Goal: Contribute content: Add original content to the website for others to see

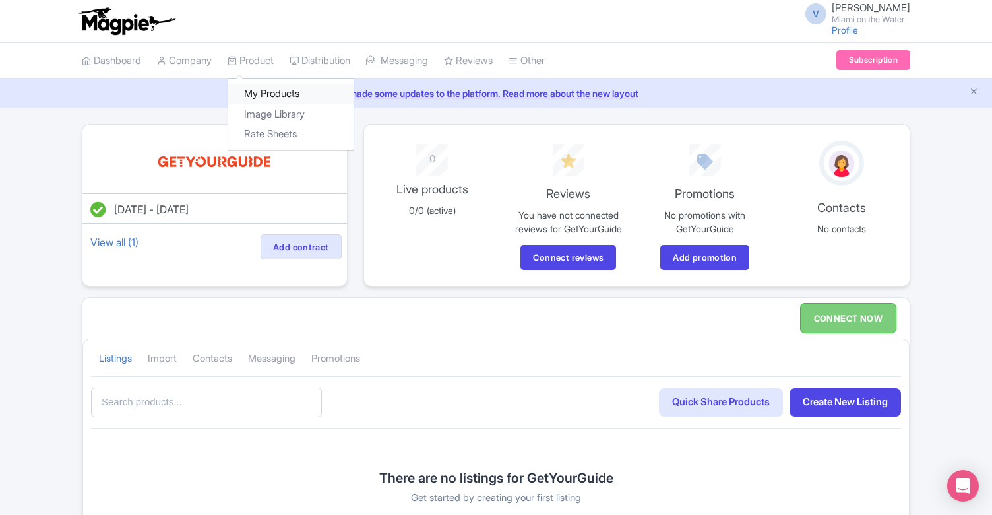
click at [269, 93] on link "My Products" at bounding box center [290, 94] width 125 height 20
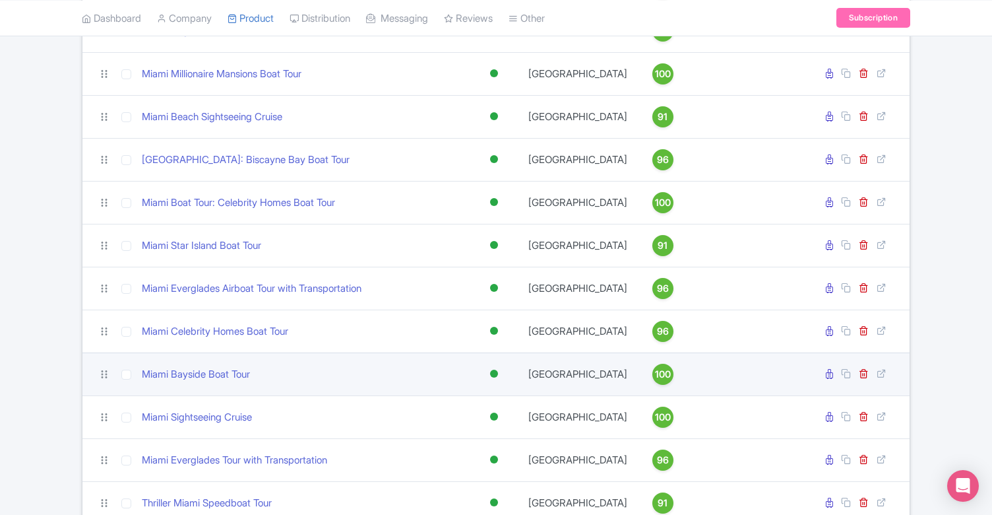
scroll to position [407, 0]
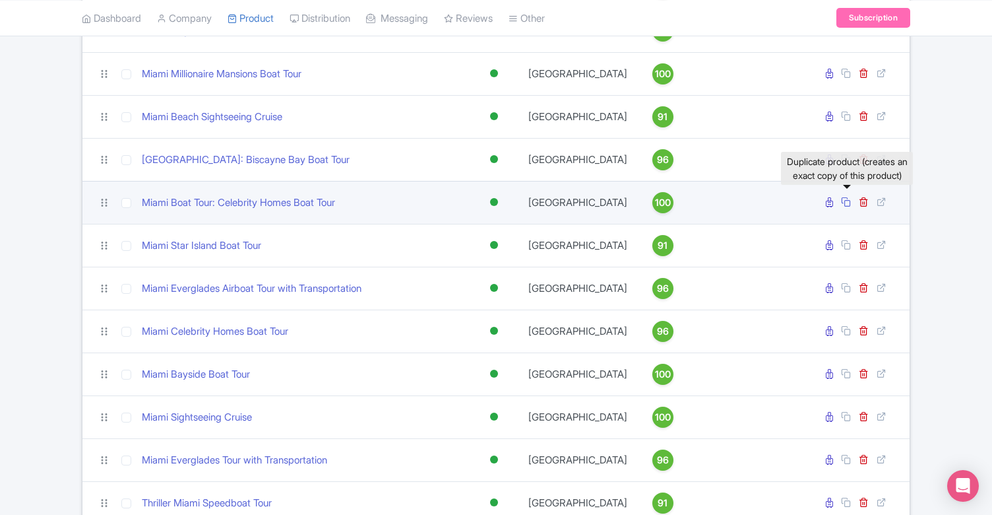
click at [843, 207] on icon at bounding box center [846, 202] width 10 height 10
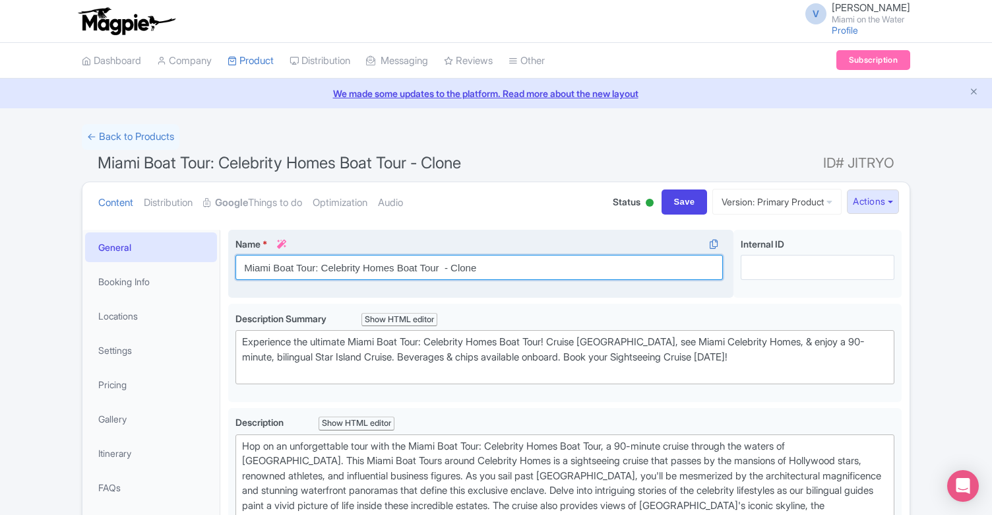
click at [274, 269] on input "Miami Boat Tour: Celebrity Homes Boat Tour - Clone" at bounding box center [480, 267] width 488 height 25
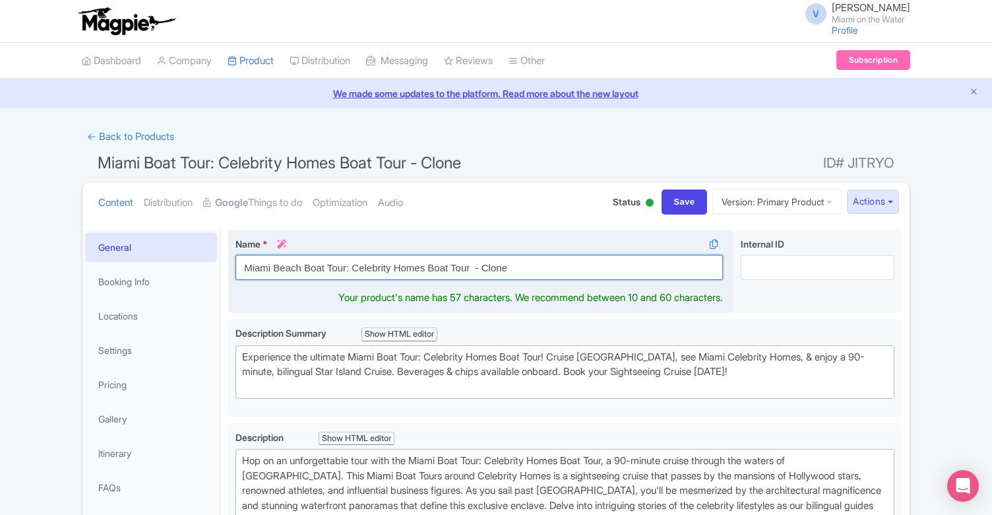
drag, startPoint x: 516, startPoint y: 271, endPoint x: 476, endPoint y: 268, distance: 39.7
click at [476, 268] on input "Miami Beach Boat Tour: Celebrity Homes Boat Tour - Clone" at bounding box center [480, 267] width 488 height 25
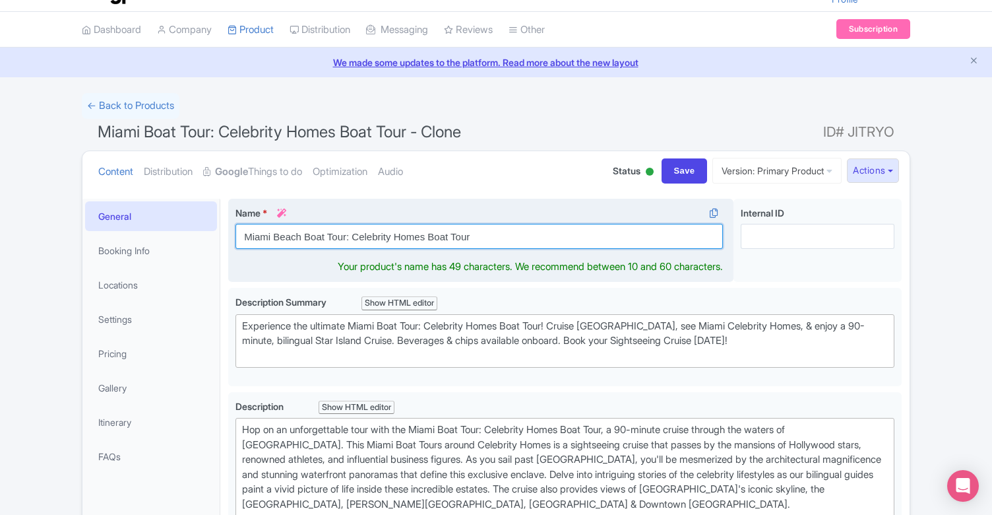
scroll to position [34, 0]
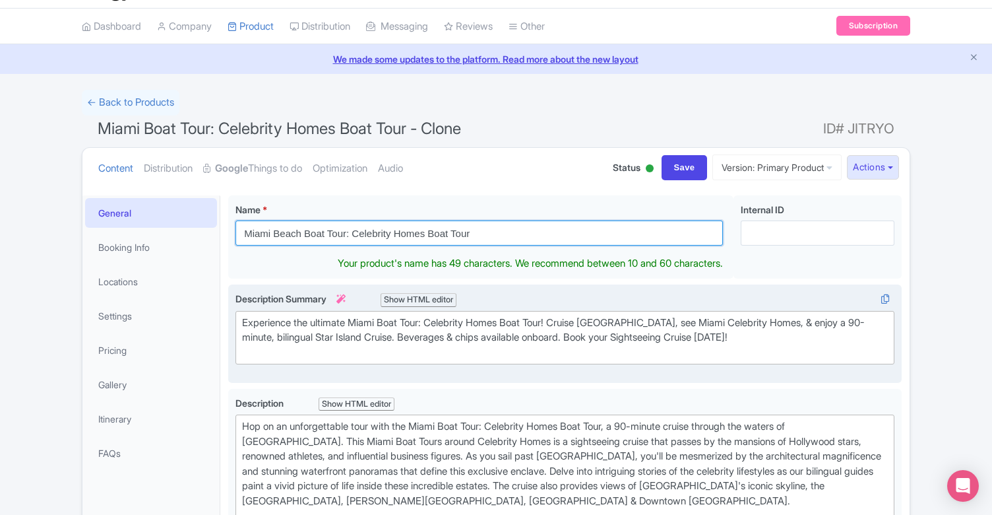
type input "Miami Beach Boat Tour: Celebrity Homes Boat Tour"
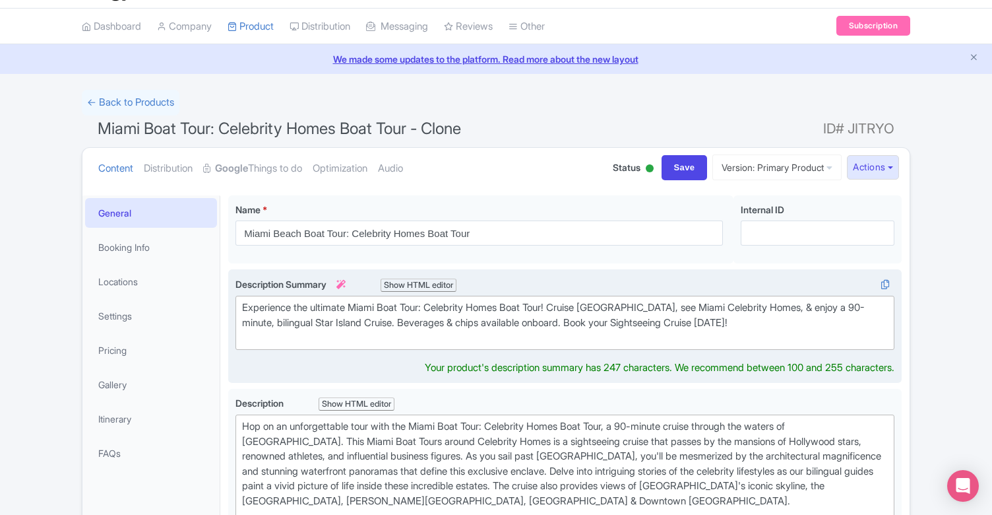
click at [385, 324] on div "Experience the ultimate Miami Boat Tour: Celebrity Homes Boat Tour! Cruise Bisc…" at bounding box center [565, 322] width 646 height 45
type trix-editor "<div>Experience the ultimate Miami Beach Boat Tour: Celebrity Homes Boat Tour! …"
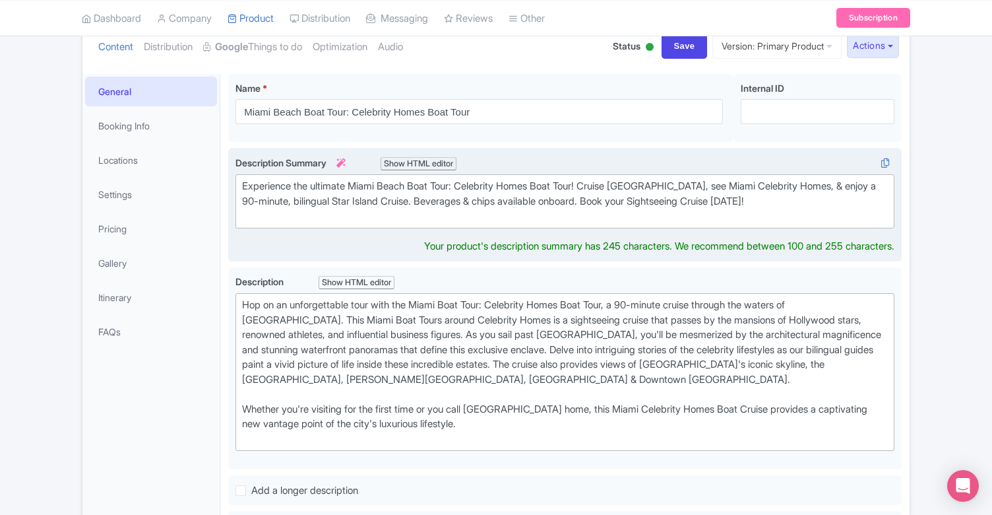
scroll to position [163, 0]
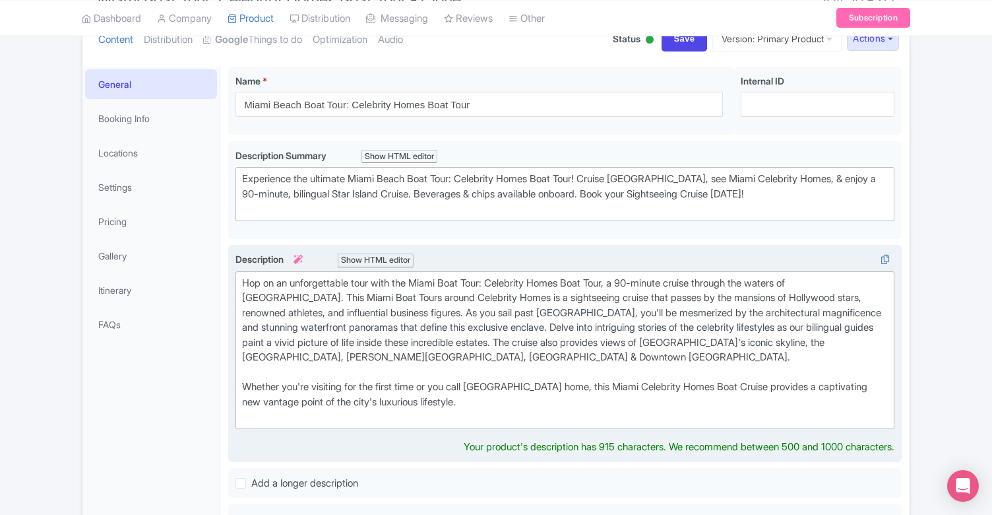
click at [445, 301] on div "Hop on an unforgettable tour with the Miami Boat Tour: Celebrity Homes Boat Tou…" at bounding box center [565, 350] width 646 height 148
click at [416, 281] on div "Hop on an unforgettable tour with the Miami Boat Tour: Celebrity Homes Boat Tou…" at bounding box center [565, 350] width 646 height 148
click at [451, 276] on div "Hop on an unforgettable tour with this Miami Boat Tour: Celebrity Homes Boat To…" at bounding box center [565, 350] width 646 height 148
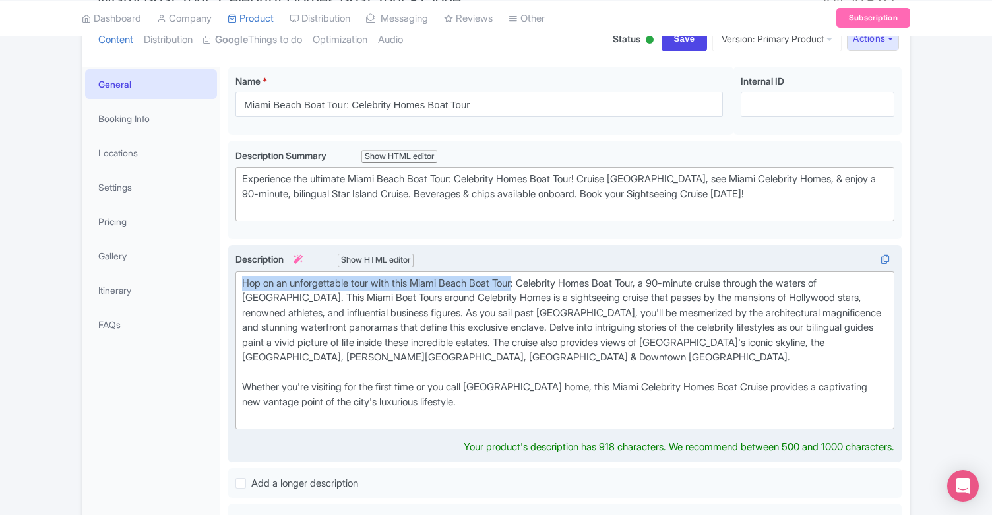
drag, startPoint x: 529, startPoint y: 278, endPoint x: 244, endPoint y: 271, distance: 284.5
click at [244, 271] on trix-editor "Hop on an unforgettable tour with this Miami Beach Boat Tour: Celebrity Homes B…" at bounding box center [565, 350] width 659 height 158
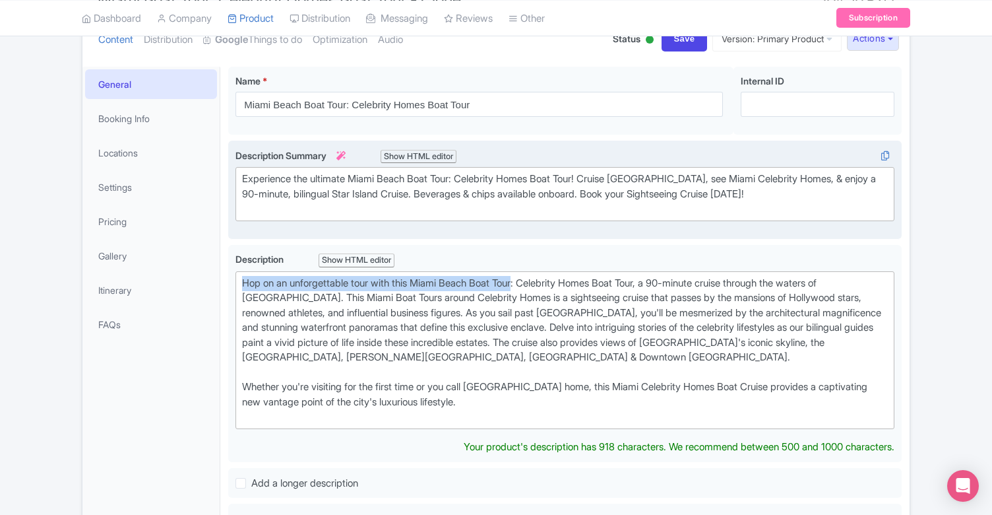
copy div "Hop on an unforgettable tour with this Miami Beach Boat Tour"
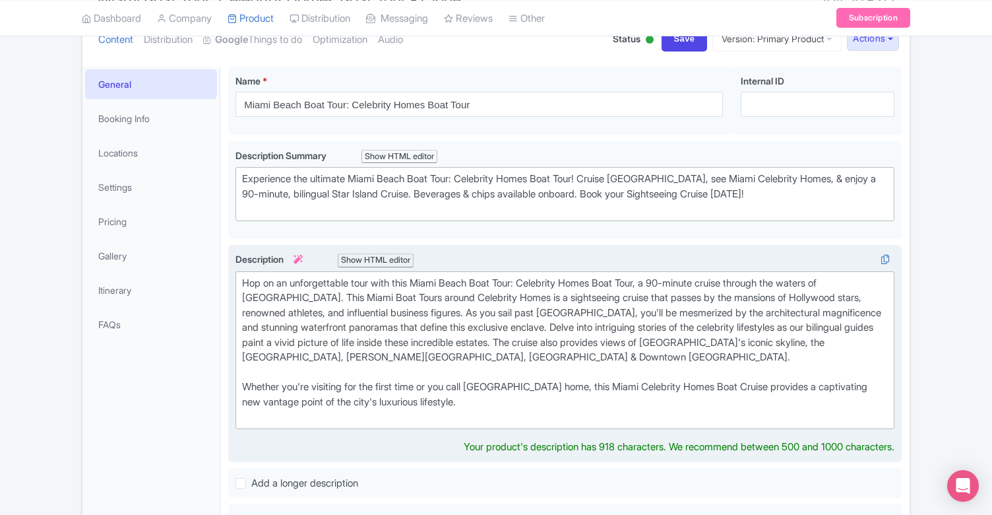
click at [345, 302] on div "Hop on an unforgettable tour with this Miami Beach Boat Tour: Celebrity Homes B…" at bounding box center [565, 350] width 646 height 148
drag, startPoint x: 420, startPoint y: 278, endPoint x: 357, endPoint y: 279, distance: 63.4
click at [357, 279] on div "Hop on an unforgettable tour with this Miami Beach Boat Tour: Celebrity Homes B…" at bounding box center [565, 350] width 646 height 148
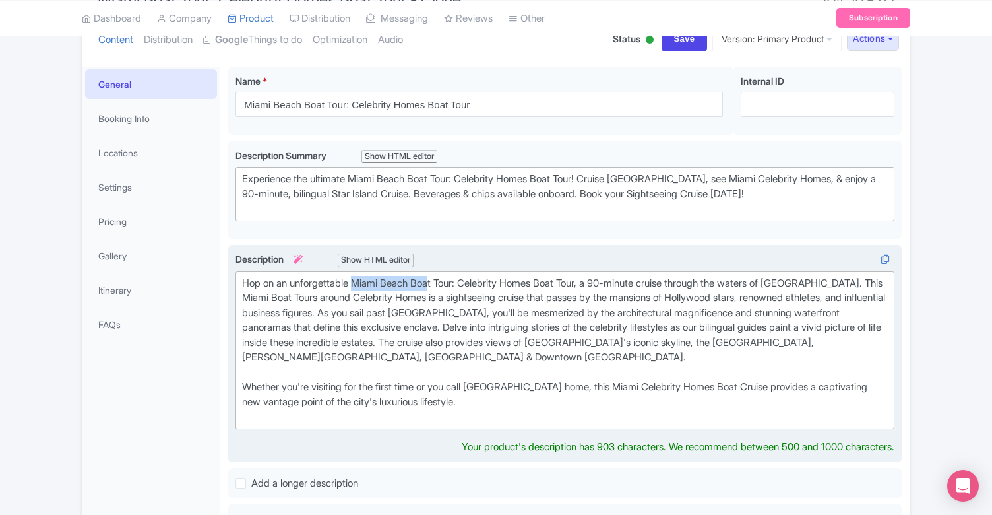
type trix-editor "<div>Hop on an unforgettable Miami Beach Boat Tour: Celebrity Homes Boat Tour, …"
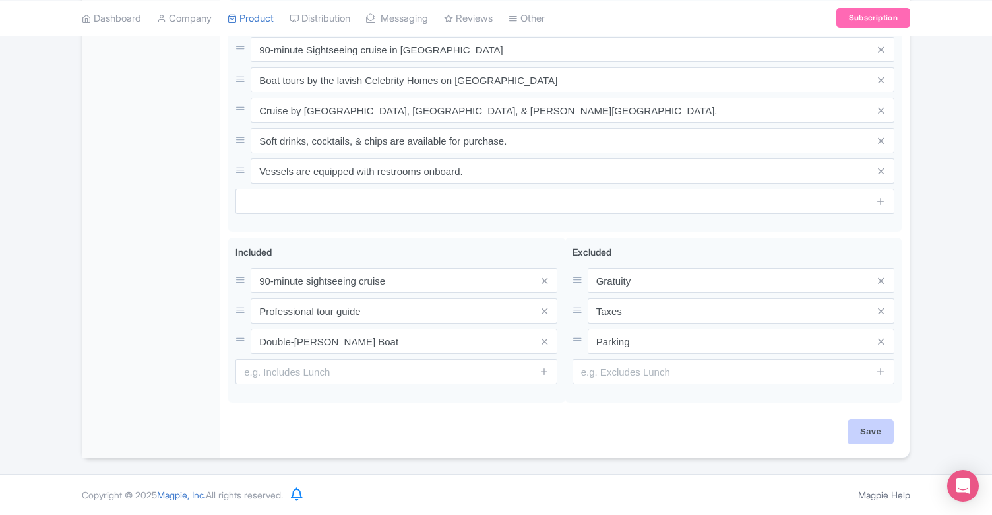
scroll to position [639, 0]
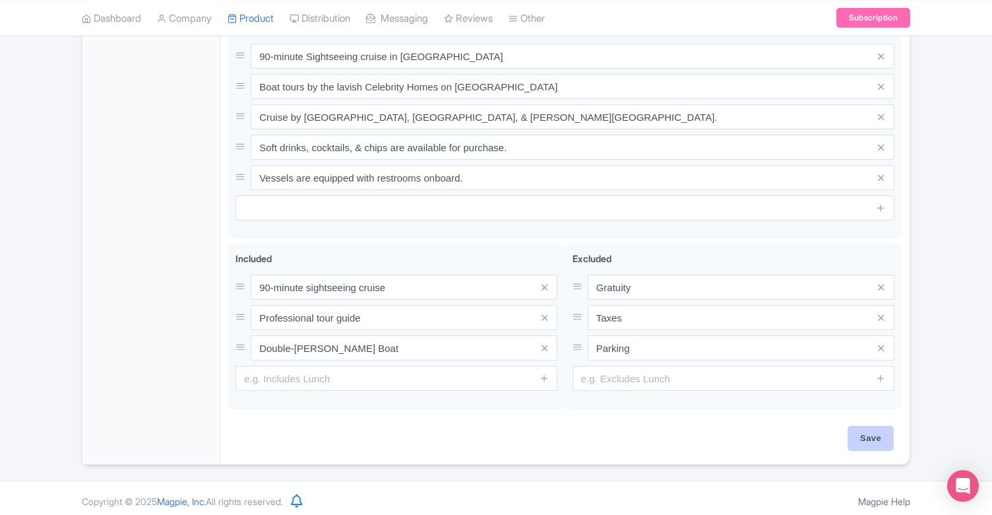
click at [866, 439] on input "Save" at bounding box center [871, 438] width 46 height 25
type input "Saving..."
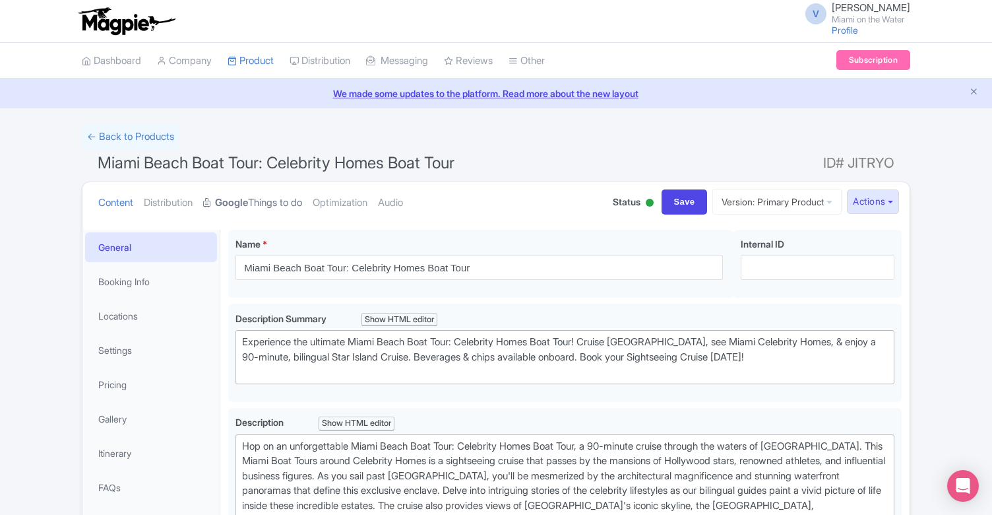
click at [302, 200] on link "Google Things to do" at bounding box center [252, 203] width 99 height 42
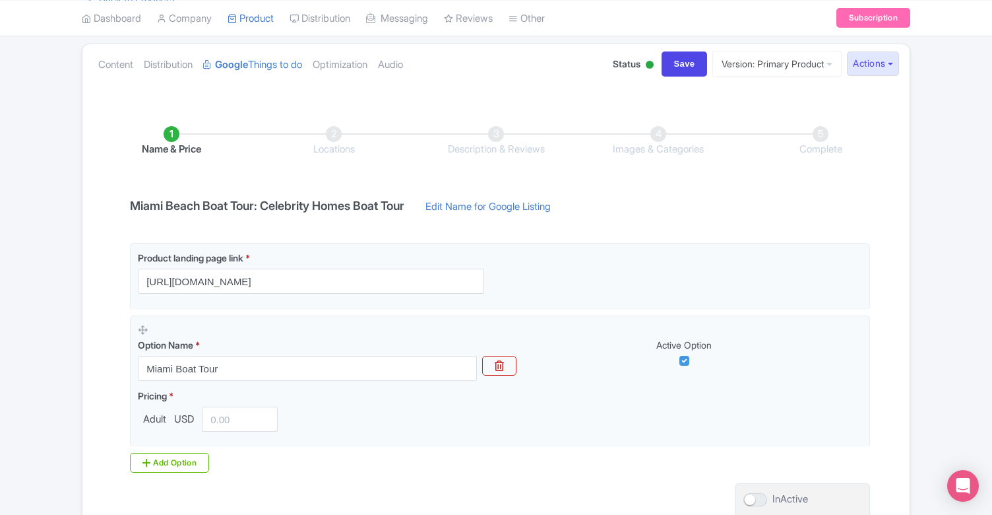
scroll to position [147, 0]
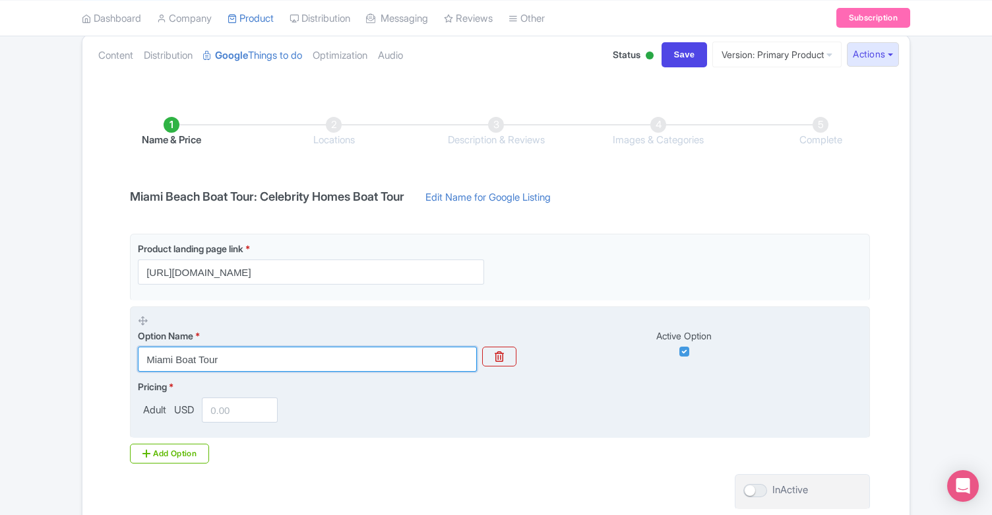
click at [174, 356] on input "Miami Boat Tour" at bounding box center [307, 358] width 339 height 25
drag, startPoint x: 234, startPoint y: 353, endPoint x: 175, endPoint y: 359, distance: 59.0
click at [173, 359] on input "Miami Boat Tour" at bounding box center [307, 358] width 339 height 25
click at [176, 359] on input "Miami Boat Tour" at bounding box center [307, 358] width 339 height 25
type input "Miami Beach Boat Tour"
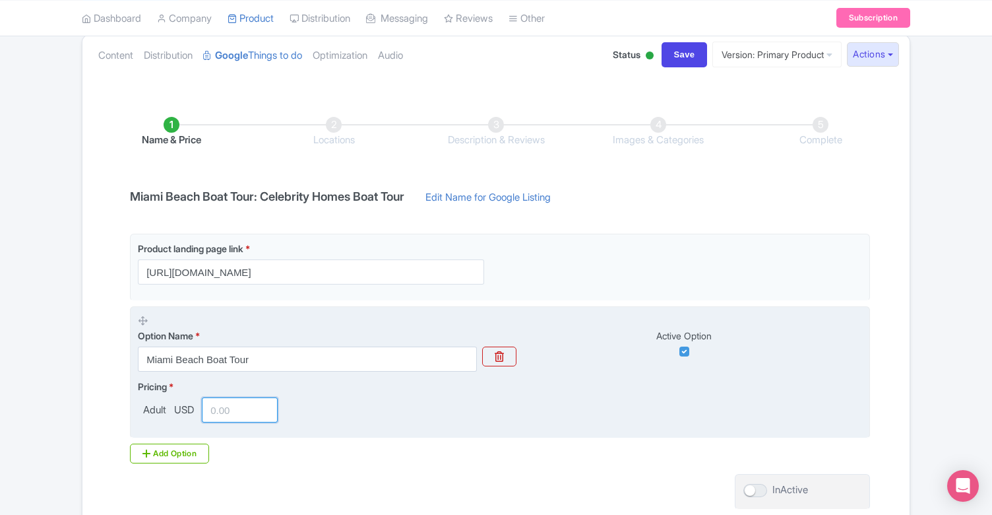
click at [230, 408] on input "number" at bounding box center [240, 409] width 76 height 25
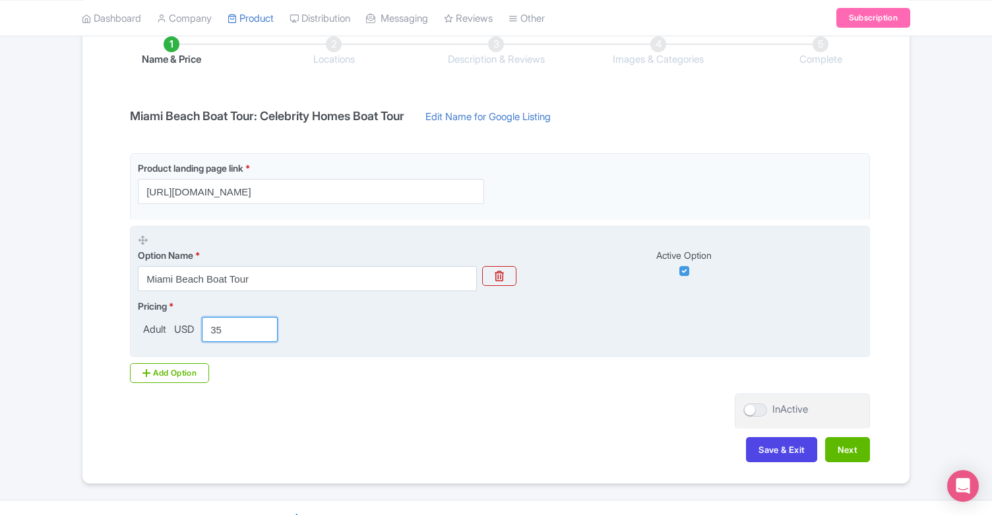
scroll to position [229, 0]
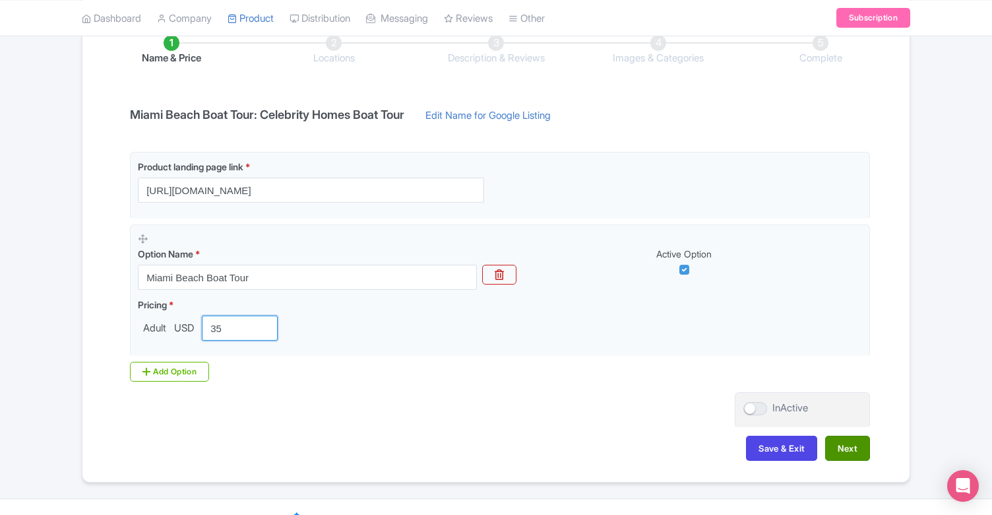
type input "35"
click at [854, 443] on button "Next" at bounding box center [847, 447] width 45 height 25
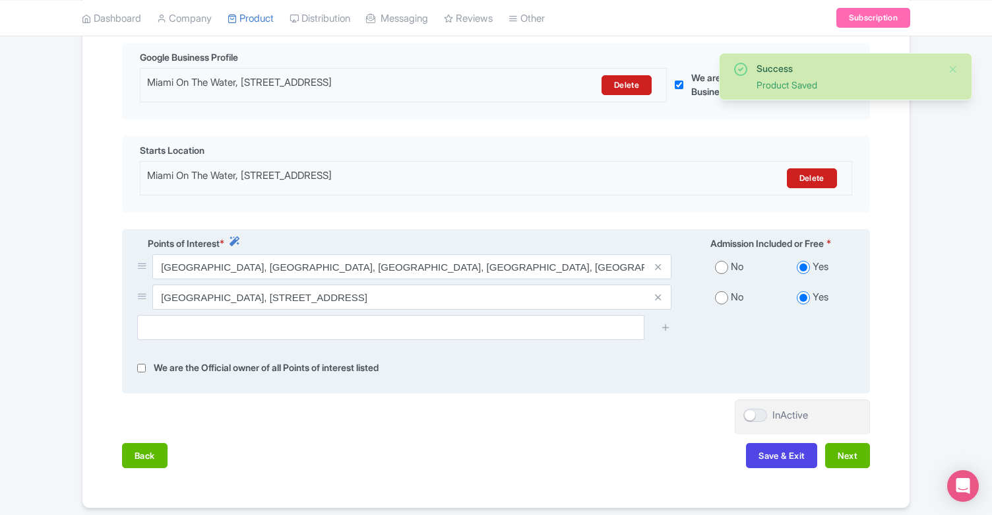
scroll to position [325, 0]
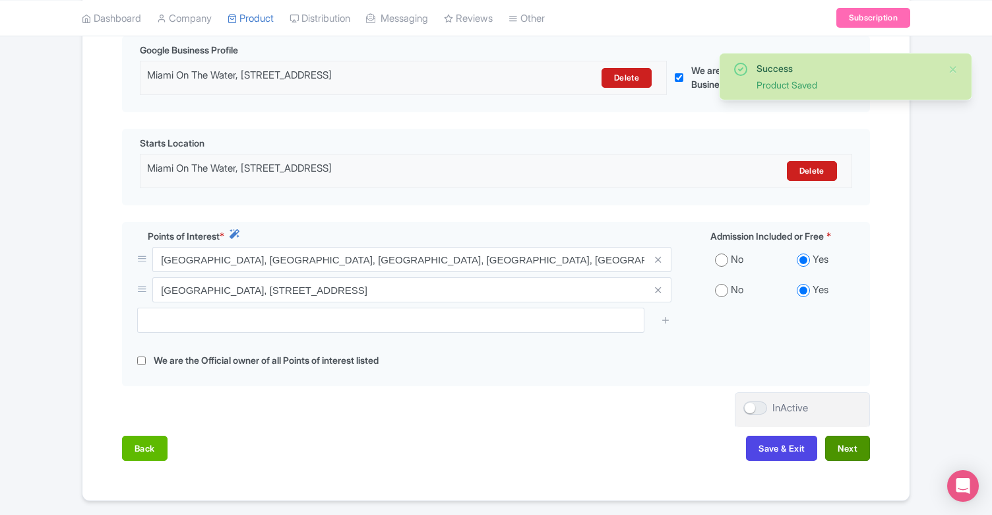
click at [854, 449] on button "Next" at bounding box center [847, 447] width 45 height 25
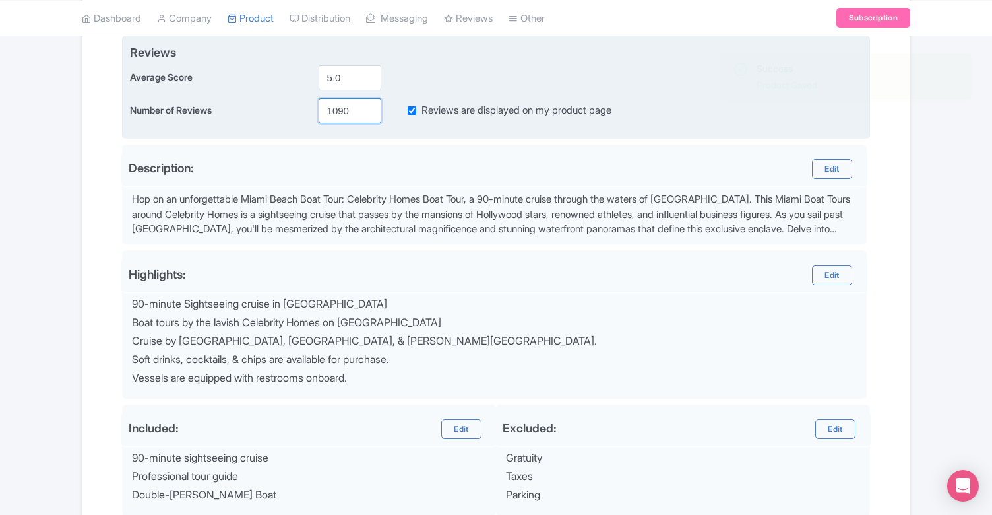
drag, startPoint x: 352, startPoint y: 106, endPoint x: 334, endPoint y: 108, distance: 18.6
click at [334, 108] on input "1090" at bounding box center [350, 110] width 63 height 25
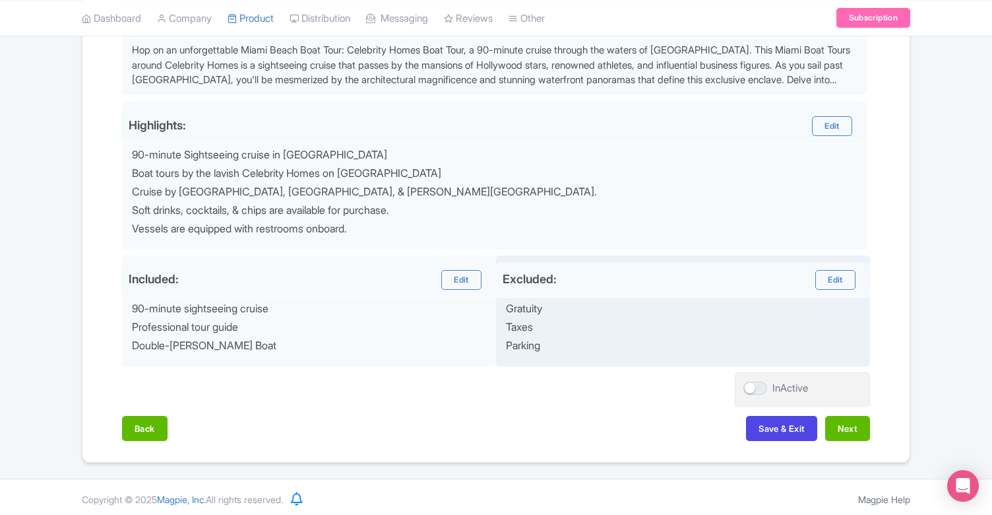
scroll to position [472, 0]
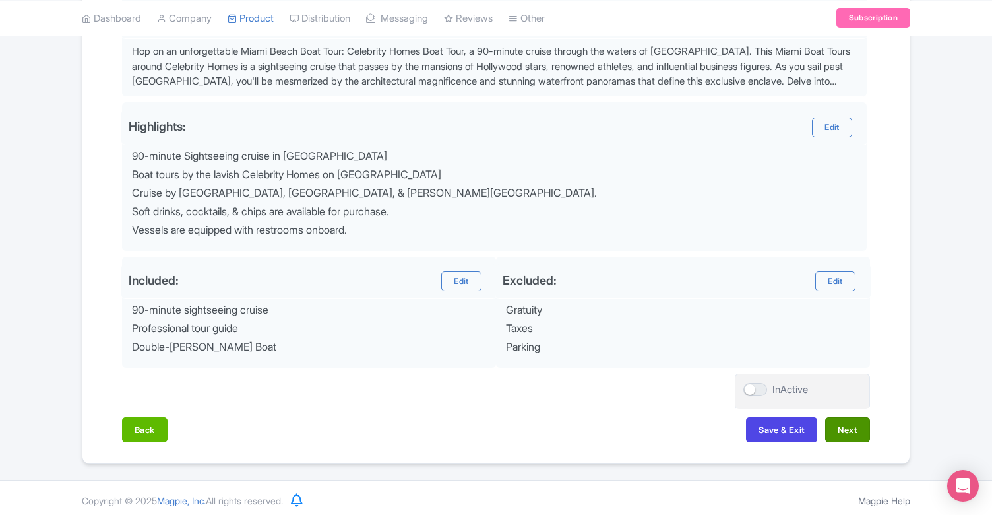
type input "1197"
click at [852, 424] on button "Next" at bounding box center [847, 429] width 45 height 25
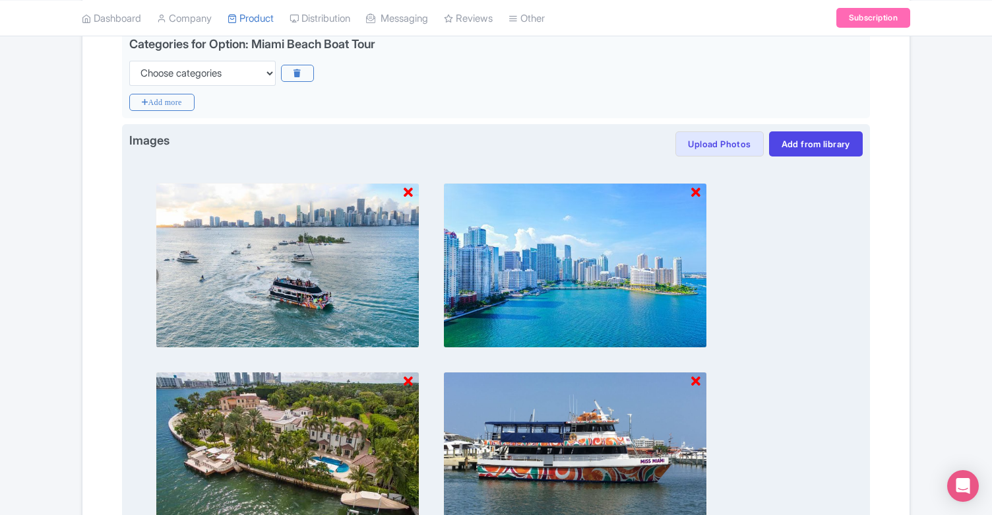
scroll to position [333, 0]
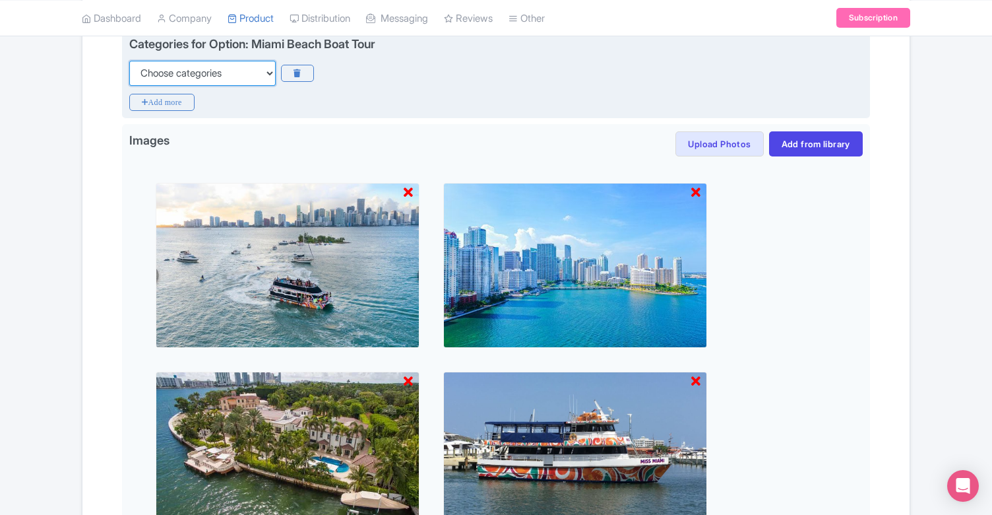
select select "boat-tours"
click at [164, 101] on icon "Add more" at bounding box center [161, 102] width 65 height 17
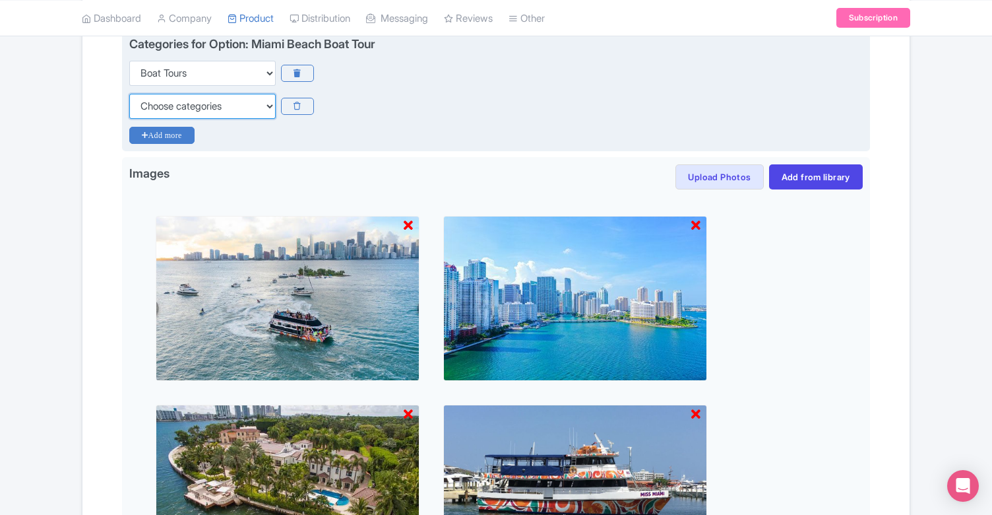
select select "family-friendly"
click at [182, 137] on icon "Add more" at bounding box center [161, 135] width 65 height 17
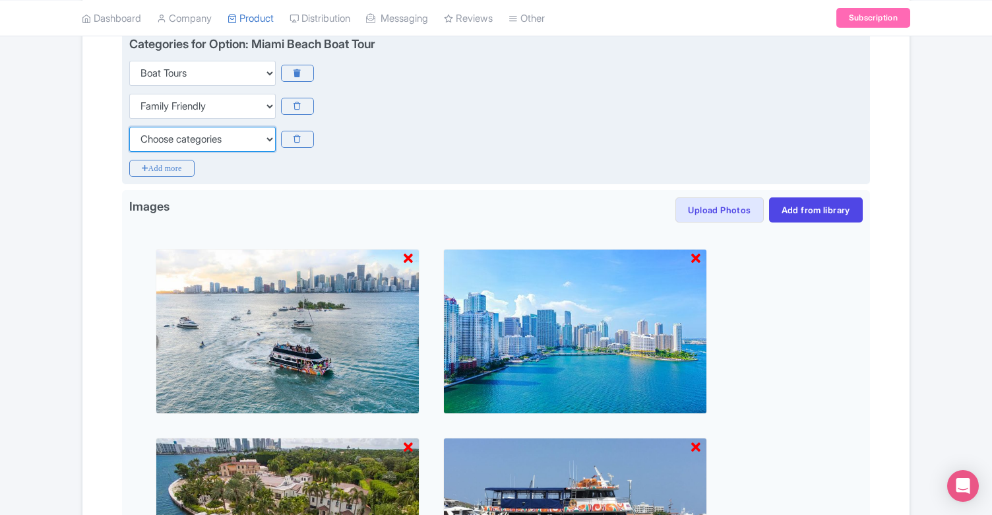
select select "guided-tours"
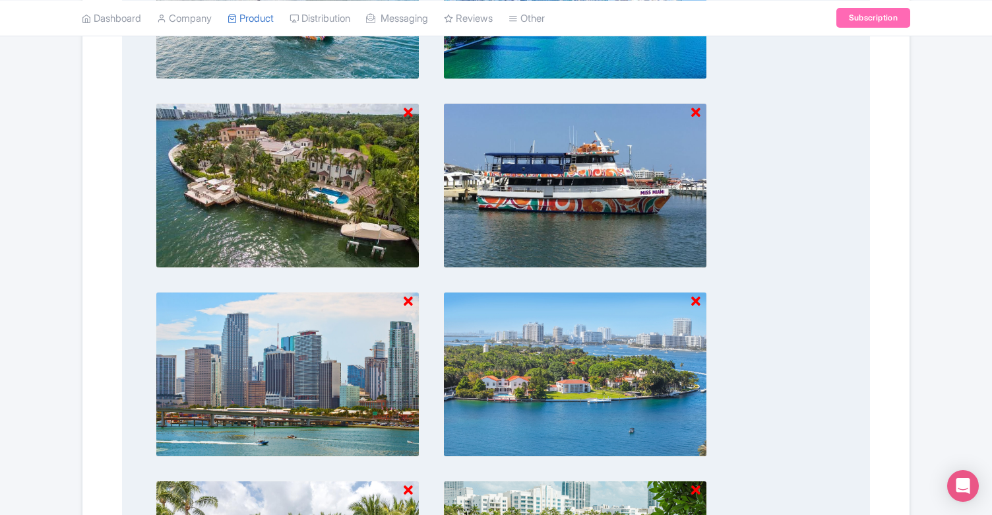
scroll to position [667, 0]
click at [410, 302] on icon at bounding box center [408, 301] width 9 height 13
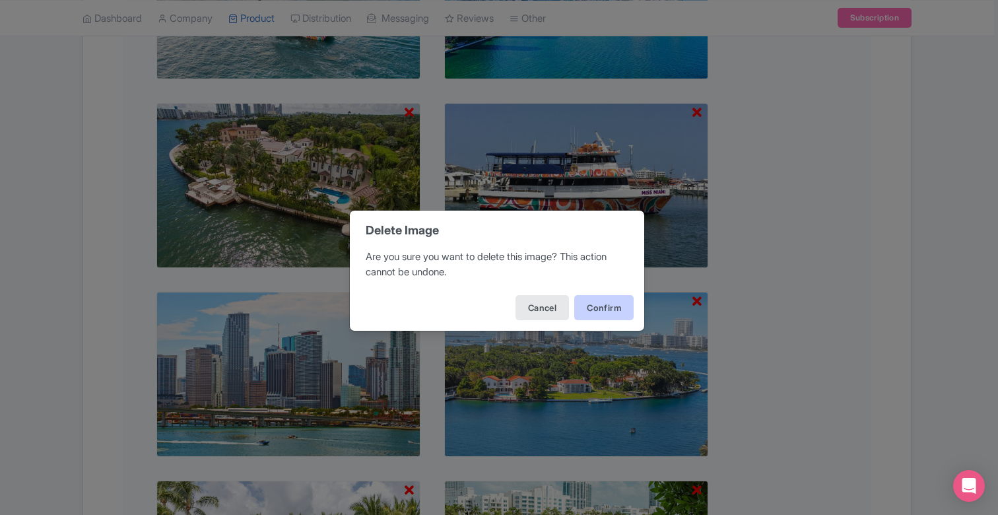
click at [589, 315] on button "Confirm" at bounding box center [603, 307] width 59 height 25
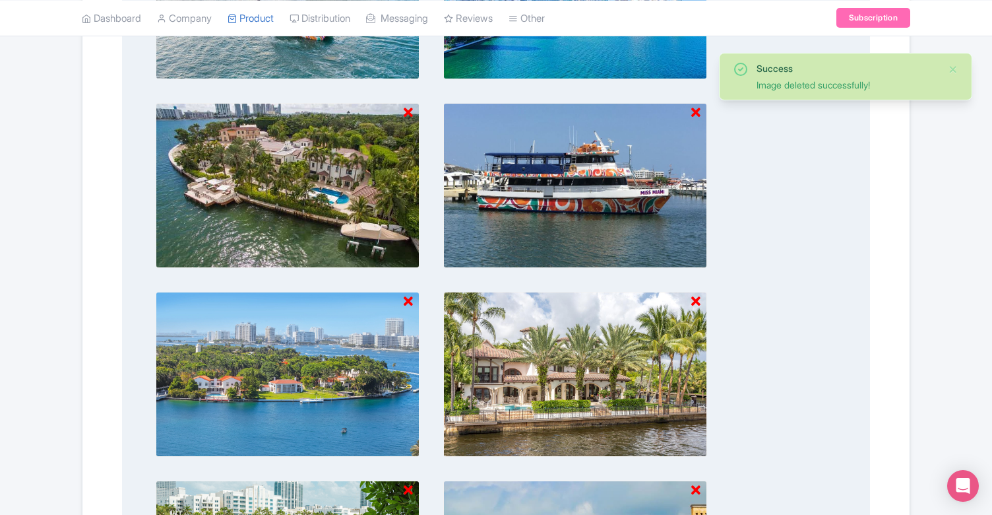
click at [408, 297] on icon at bounding box center [408, 301] width 9 height 13
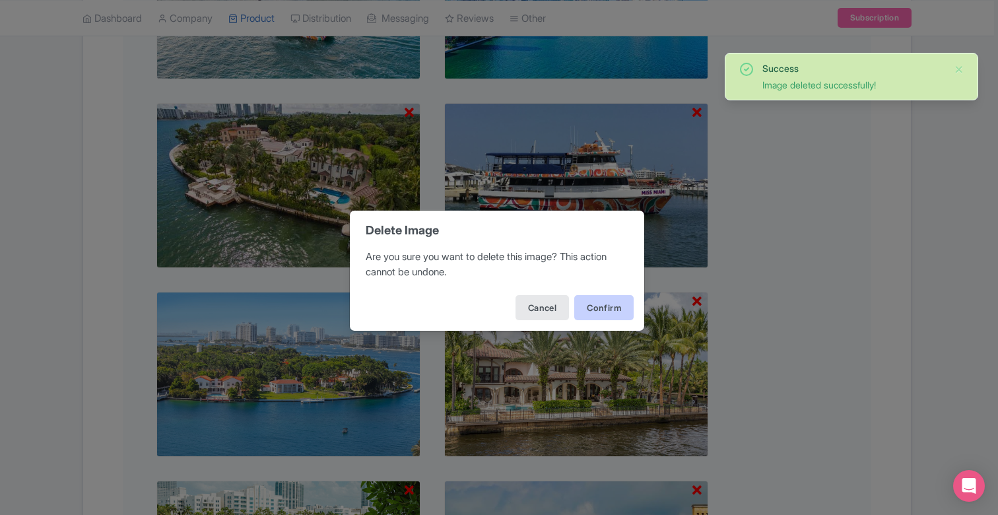
click at [616, 309] on button "Confirm" at bounding box center [603, 307] width 59 height 25
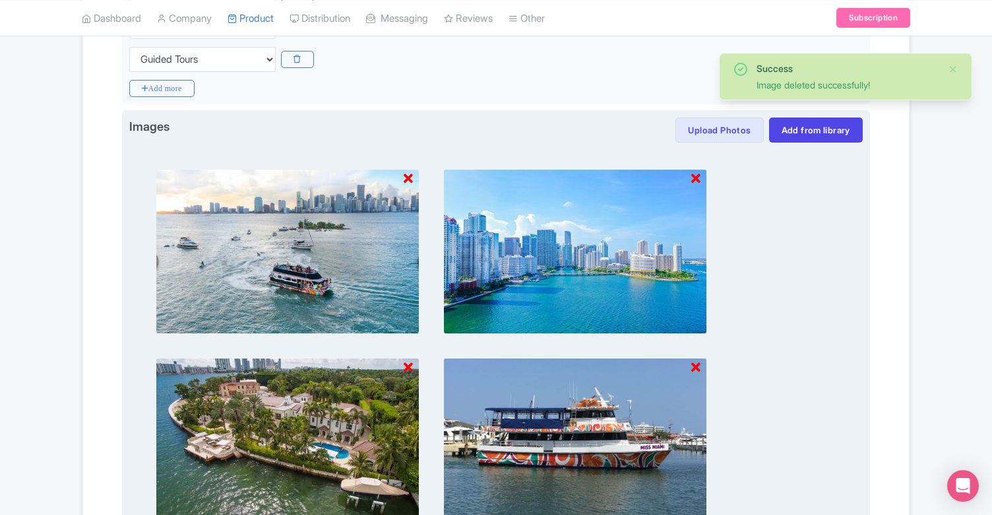
scroll to position [381, 0]
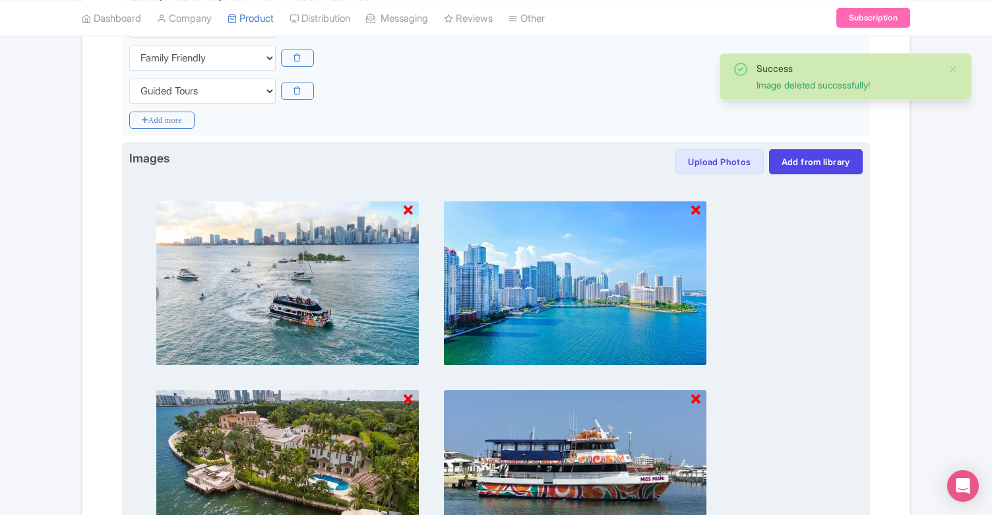
click at [406, 212] on icon at bounding box center [408, 210] width 9 height 13
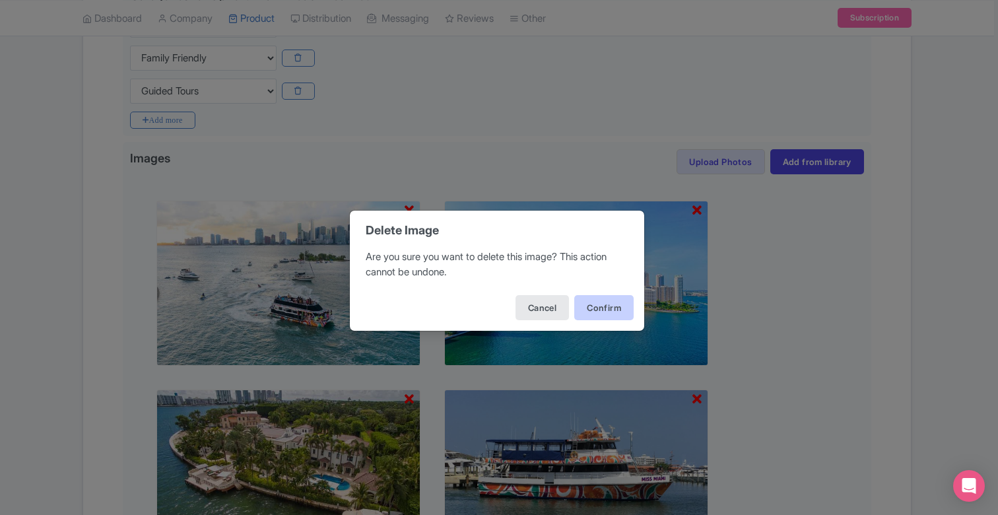
click at [612, 297] on button "Confirm" at bounding box center [603, 307] width 59 height 25
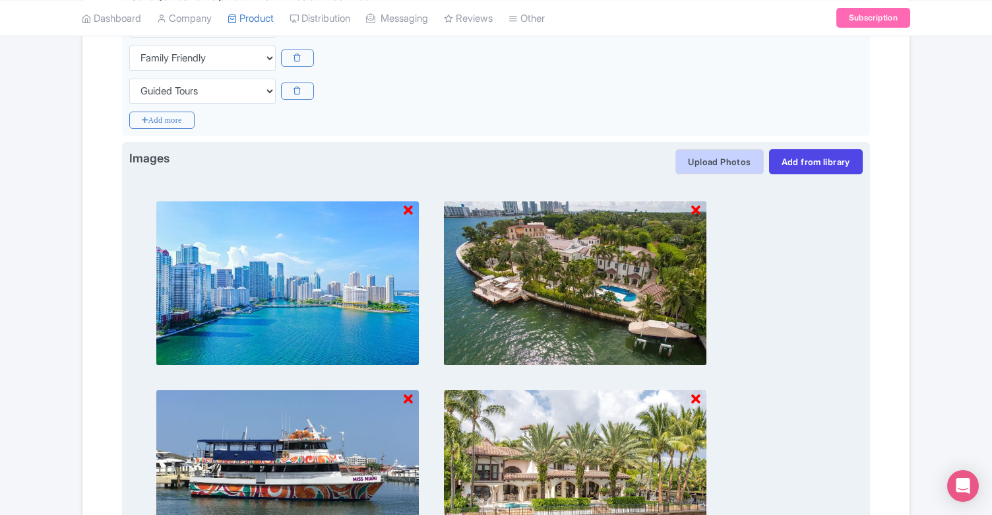
click at [748, 150] on button "Upload Photos" at bounding box center [720, 161] width 88 height 25
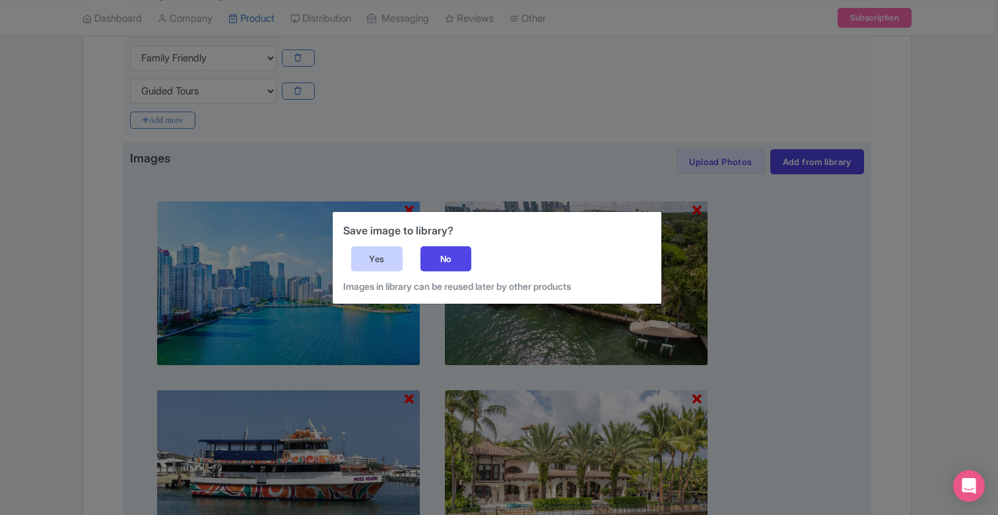
click at [397, 255] on div "Yes" at bounding box center [376, 258] width 51 height 25
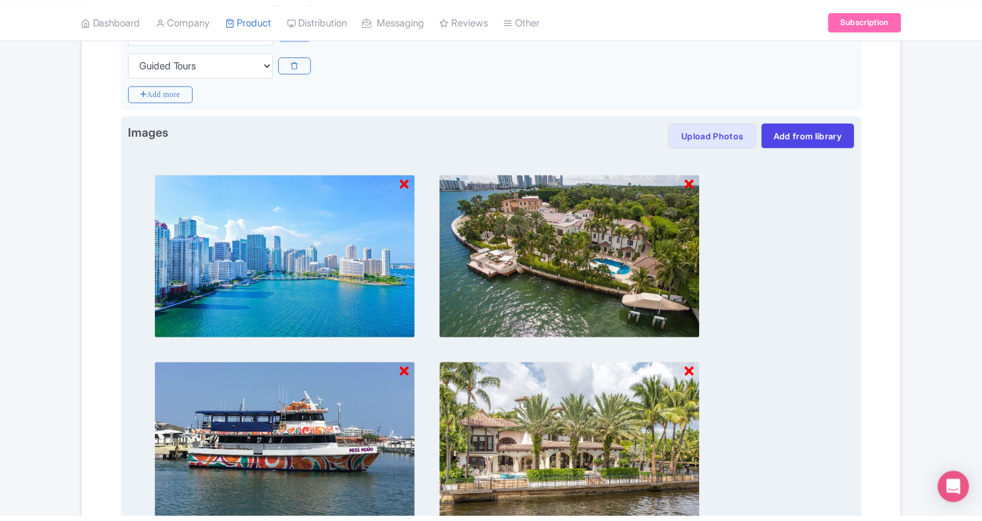
scroll to position [319, 0]
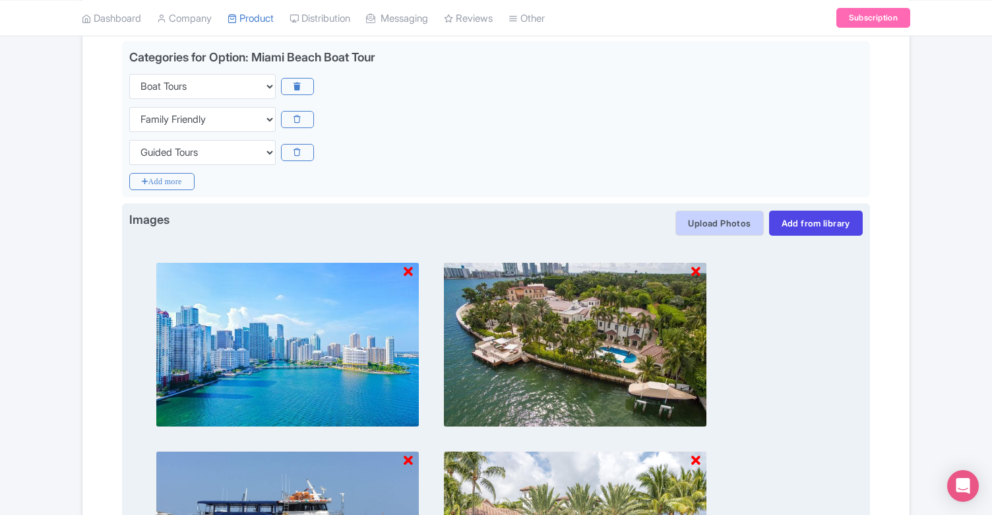
click at [701, 220] on button "Upload Photos" at bounding box center [720, 222] width 88 height 25
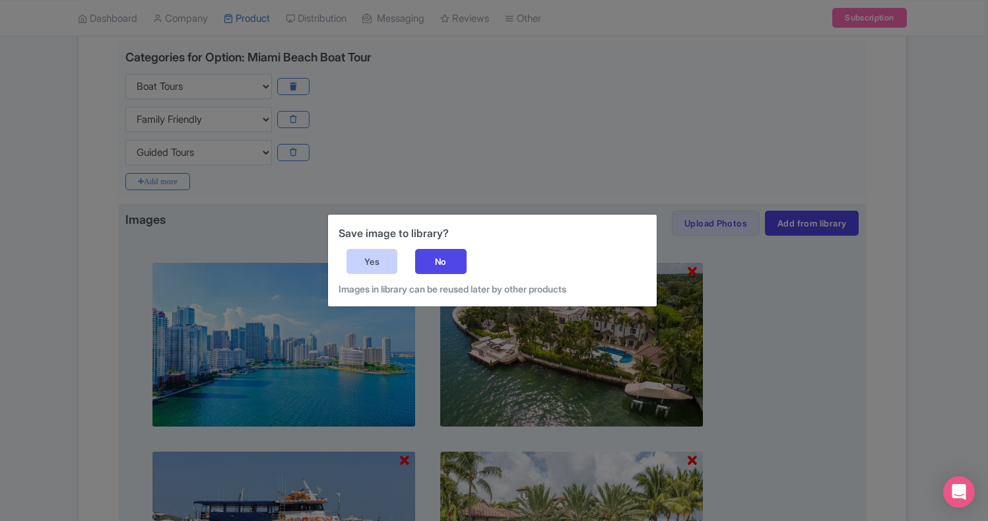
click at [386, 263] on div "Yes" at bounding box center [371, 261] width 51 height 25
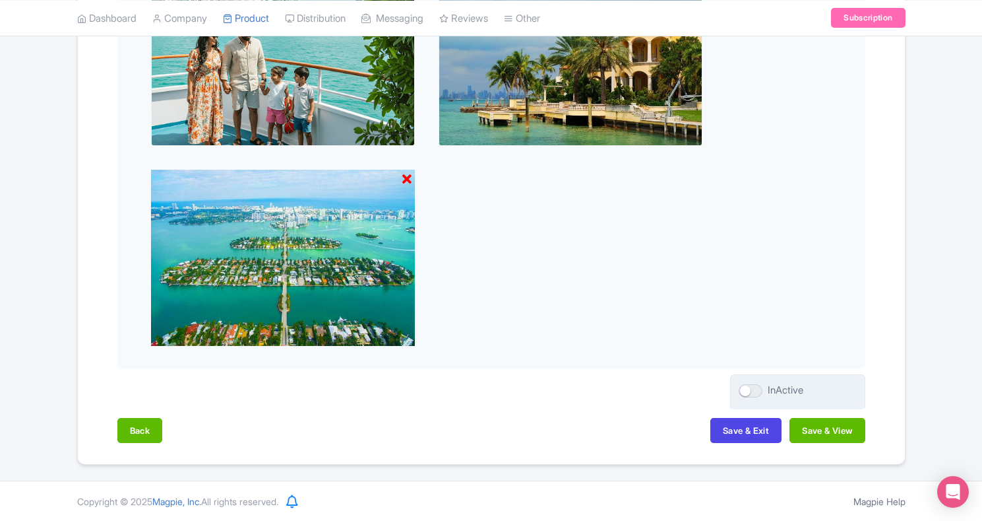
scroll to position [977, 0]
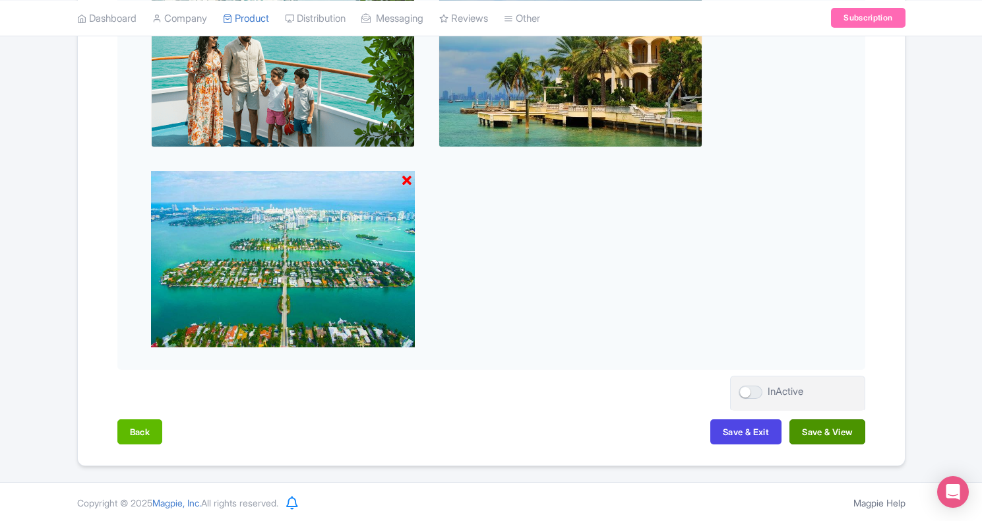
click at [807, 426] on button "Save & View" at bounding box center [827, 431] width 75 height 25
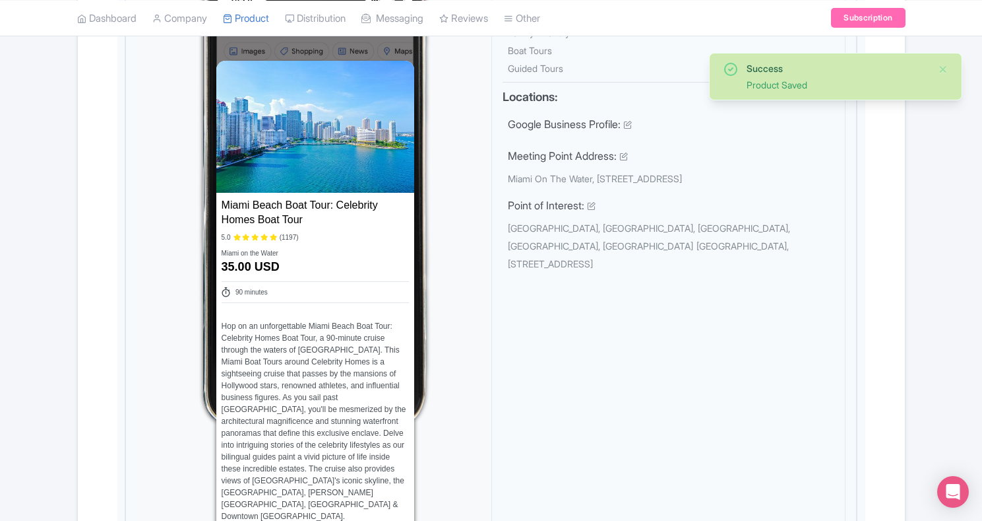
scroll to position [465, 0]
